Goal: Check status

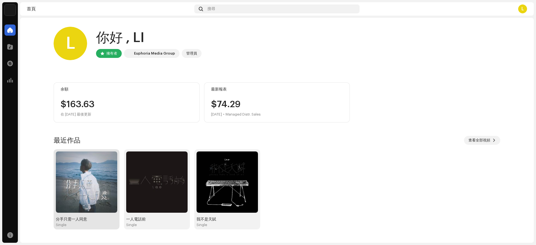
click at [109, 201] on img at bounding box center [86, 182] width 61 height 61
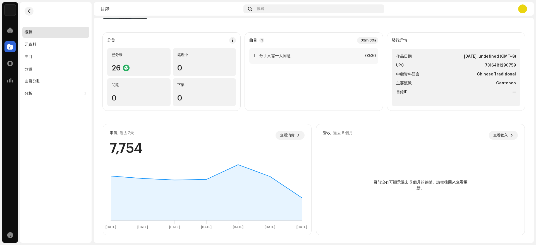
scroll to position [54, 0]
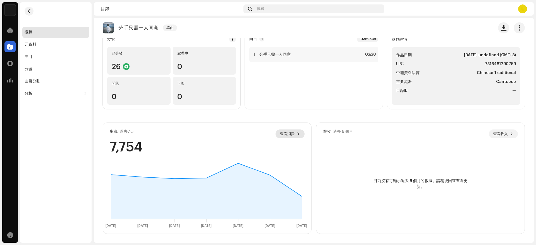
click at [290, 134] on span "查看消費" at bounding box center [287, 134] width 15 height 11
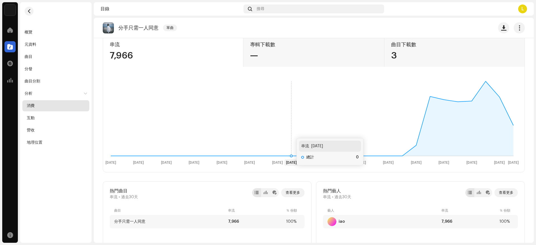
scroll to position [112, 0]
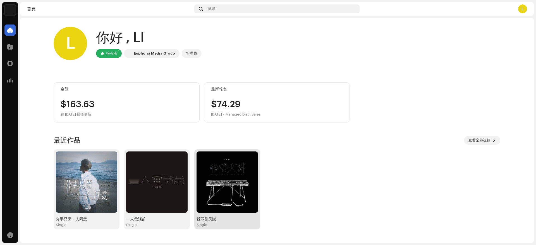
click at [224, 199] on img at bounding box center [226, 182] width 61 height 61
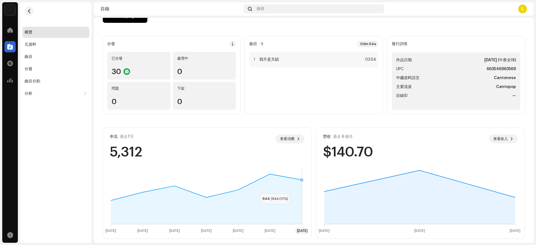
scroll to position [54, 0]
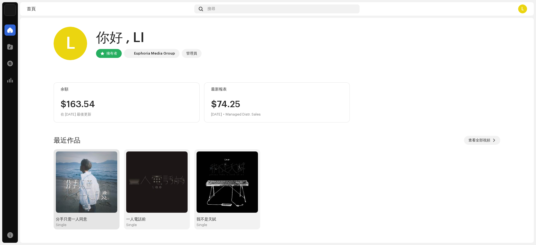
click at [100, 199] on img at bounding box center [86, 182] width 61 height 61
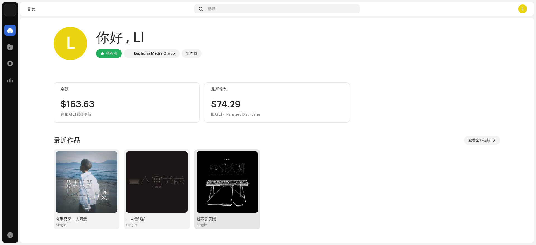
click at [208, 206] on img at bounding box center [226, 182] width 61 height 61
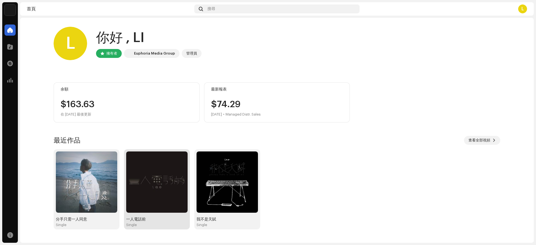
click at [176, 204] on img at bounding box center [156, 182] width 61 height 61
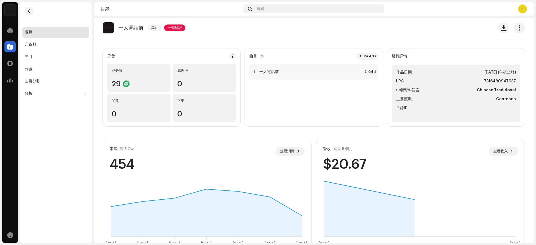
scroll to position [54, 0]
